Goal: Information Seeking & Learning: Learn about a topic

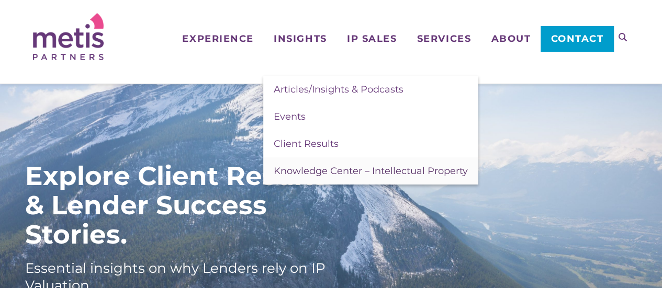
click at [306, 169] on span "Knowledge Center – Intellectual Property" at bounding box center [371, 171] width 194 height 12
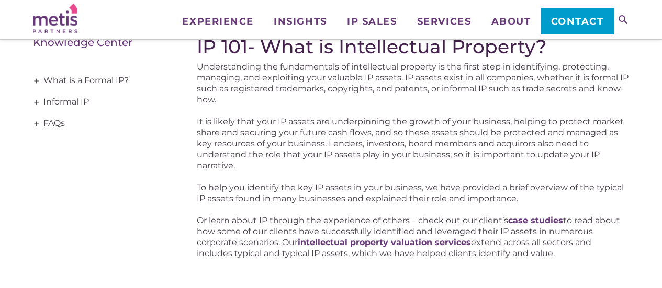
scroll to position [171, 0]
click at [70, 101] on link "Informal IP" at bounding box center [100, 102] width 134 height 21
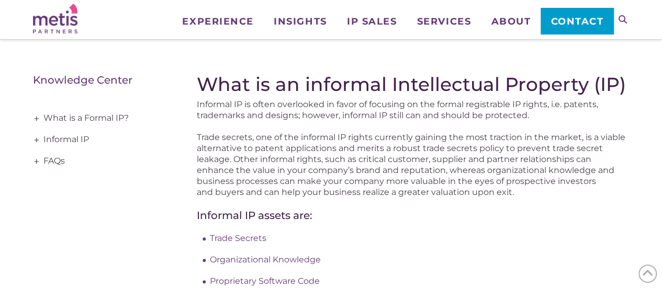
scroll to position [113, 0]
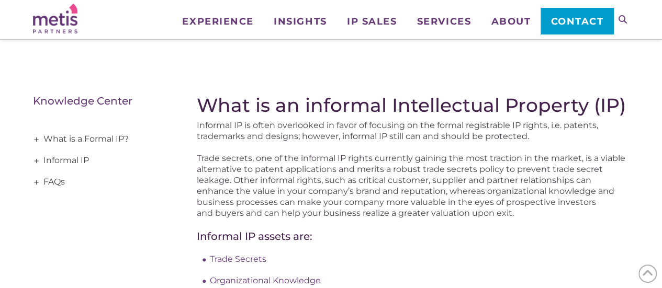
click at [38, 137] on span "+" at bounding box center [37, 139] width 12 height 21
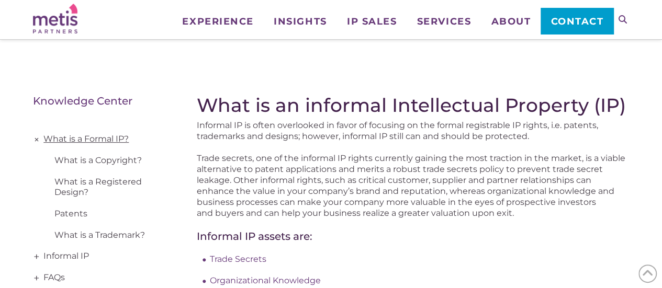
click at [95, 143] on link "What is a Formal IP?" at bounding box center [100, 139] width 134 height 21
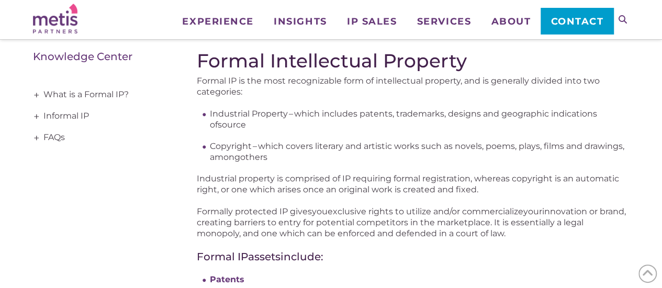
scroll to position [155, 0]
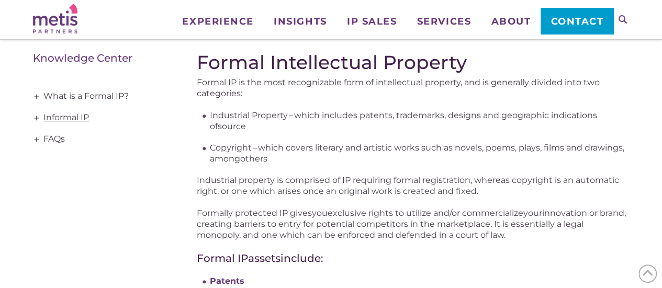
click at [57, 120] on link "Informal IP" at bounding box center [100, 117] width 134 height 21
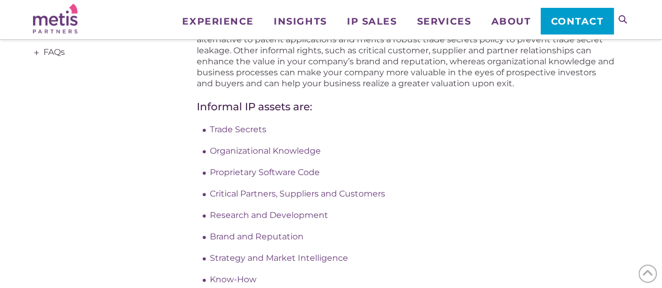
scroll to position [252, 0]
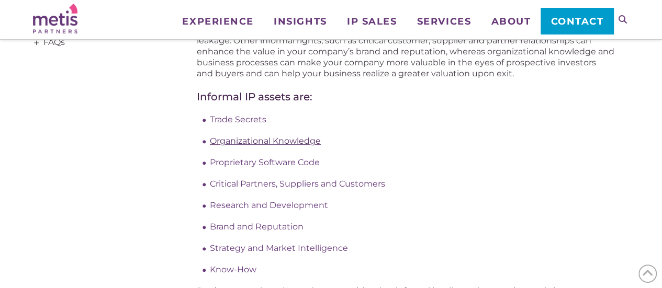
click at [275, 139] on span "Organizational Knowledge" at bounding box center [265, 141] width 111 height 10
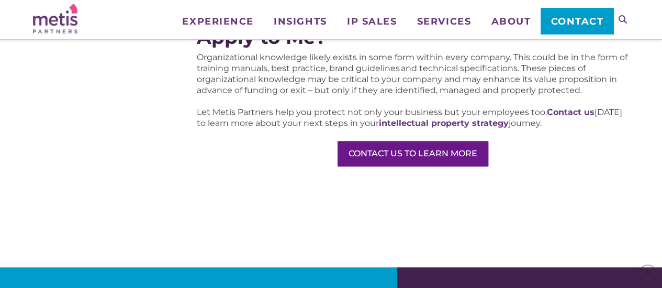
scroll to position [730, 0]
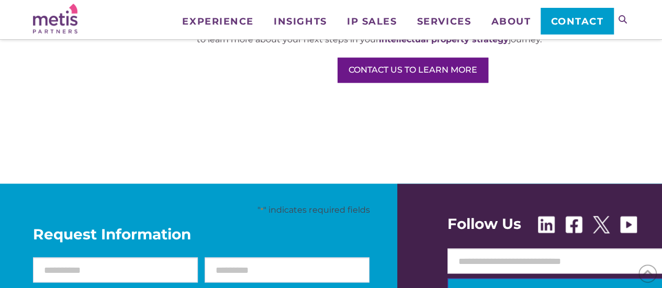
click at [623, 20] on icon at bounding box center [623, 19] width 8 height 8
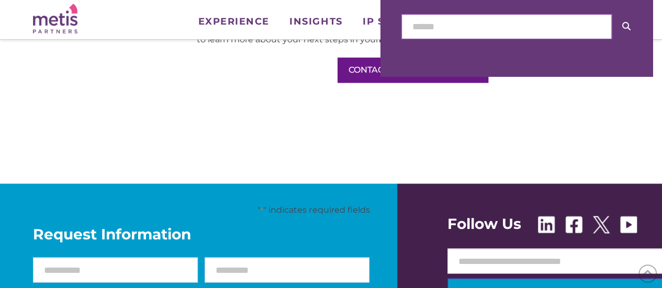
click at [481, 31] on input "text" at bounding box center [506, 26] width 210 height 25
type input "**********"
click at [612, 14] on button at bounding box center [626, 26] width 29 height 25
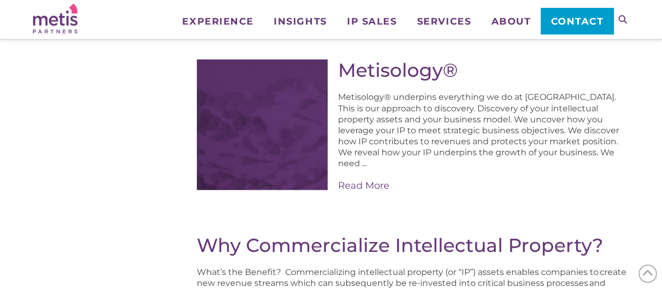
scroll to position [891, 0]
click at [365, 78] on link "Metisology®" at bounding box center [398, 70] width 120 height 23
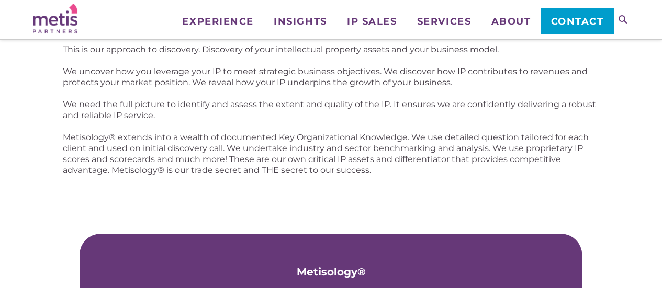
scroll to position [177, 0]
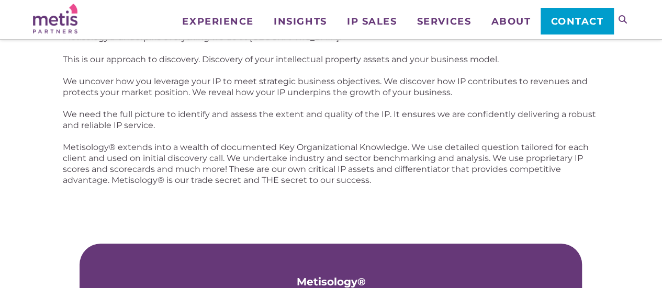
drag, startPoint x: 137, startPoint y: 184, endPoint x: 220, endPoint y: 221, distance: 91.6
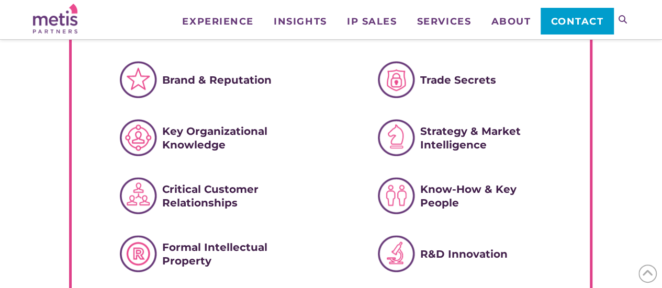
scroll to position [576, 0]
